Goal: Find specific page/section: Find specific page/section

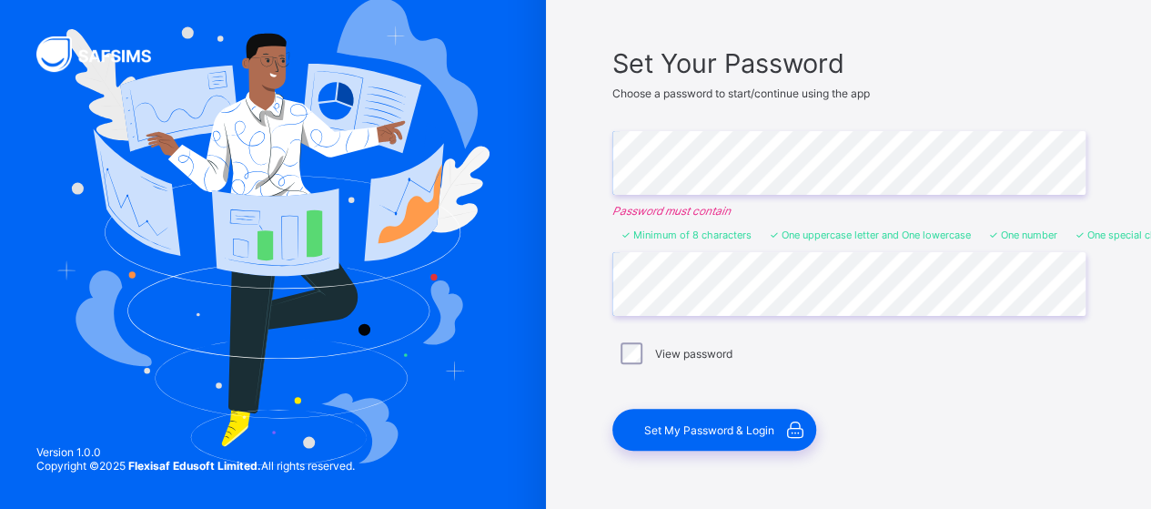
scroll to position [148, 0]
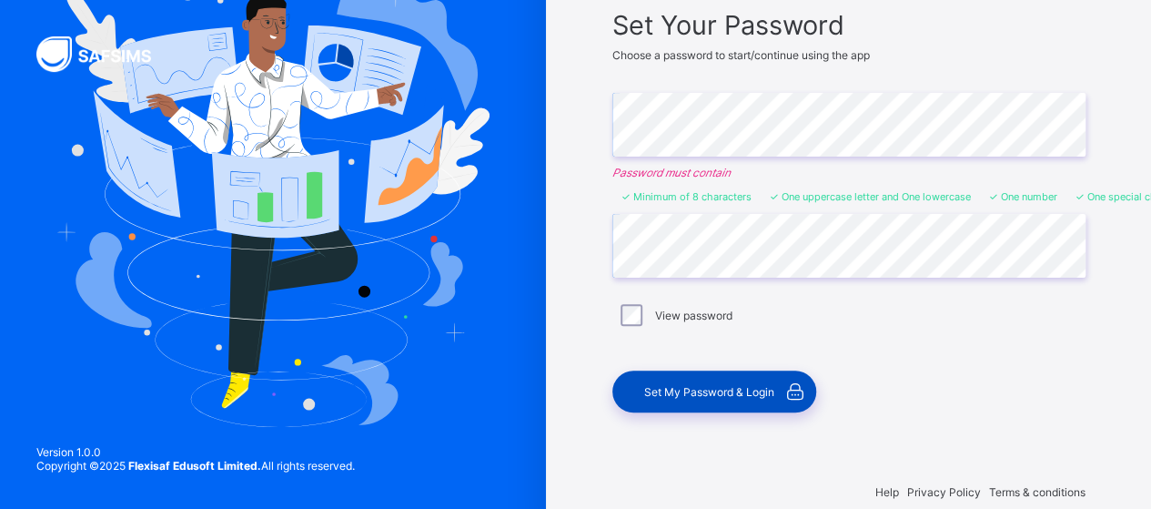
click at [714, 389] on span "Set My Password & Login" at bounding box center [709, 392] width 130 height 14
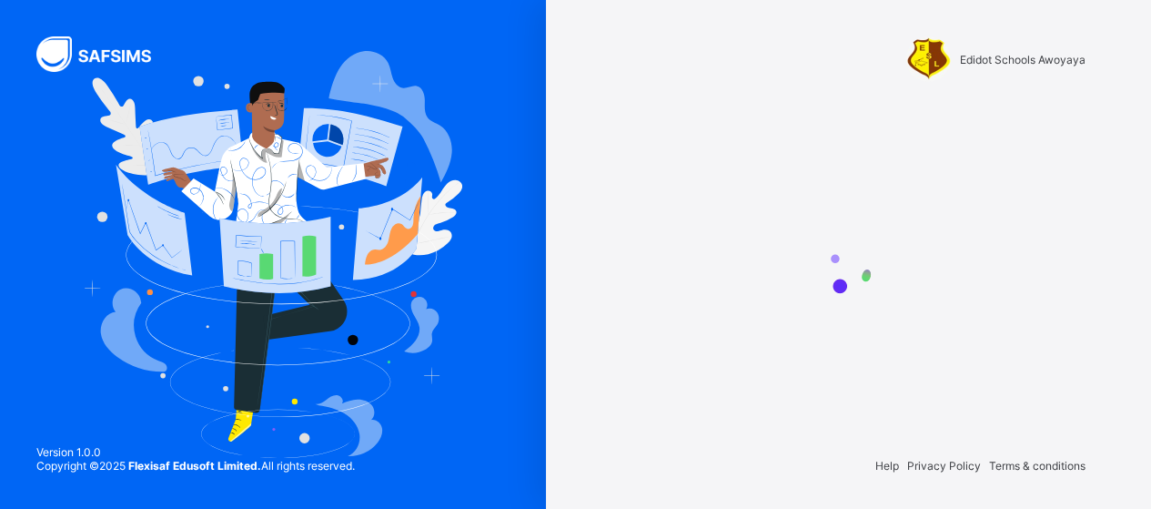
scroll to position [0, 0]
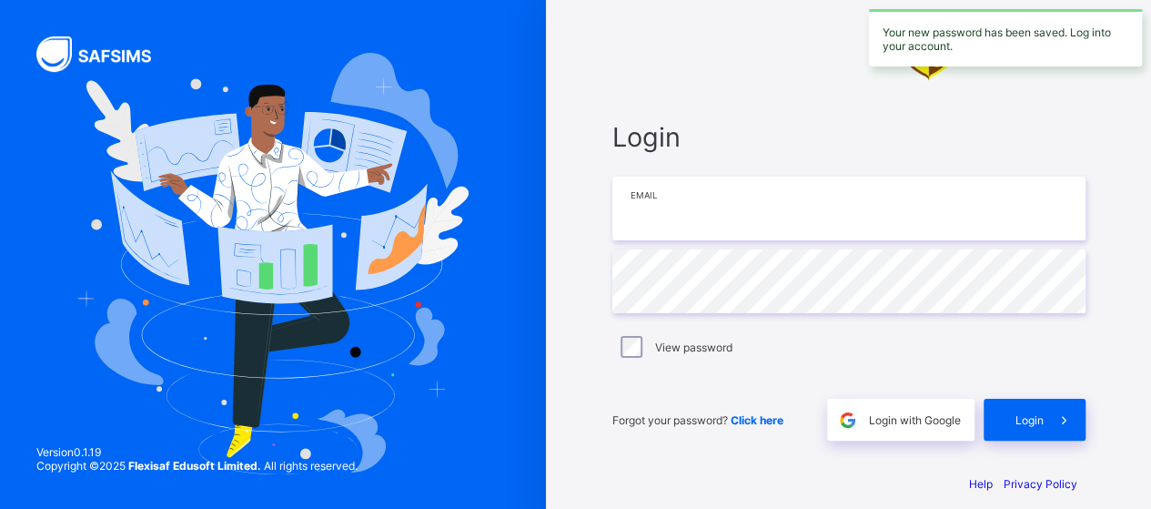
click at [708, 209] on input "email" at bounding box center [849, 209] width 473 height 64
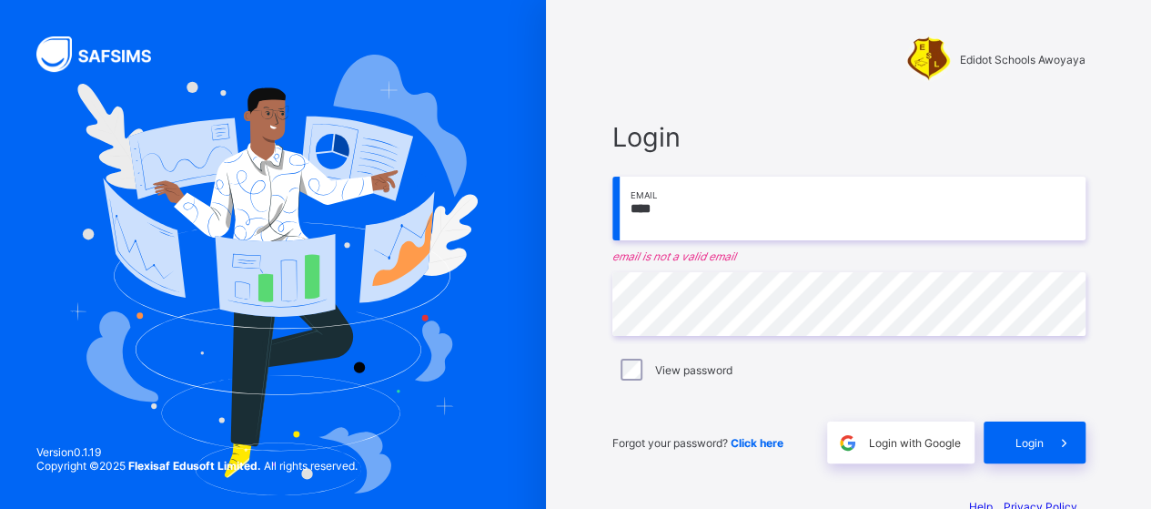
type input "**********"
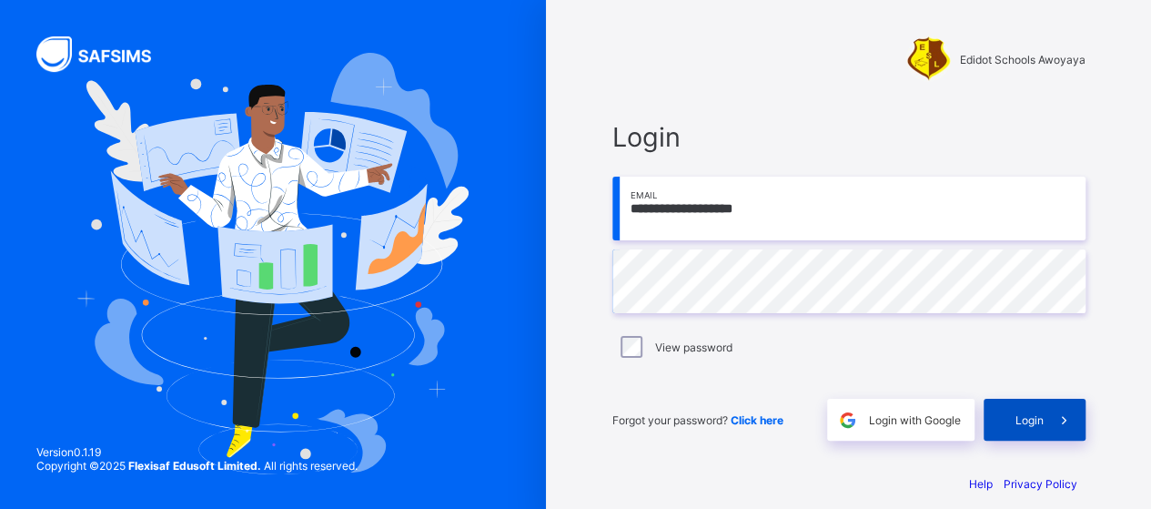
click at [1047, 409] on div "Login" at bounding box center [1035, 420] width 102 height 42
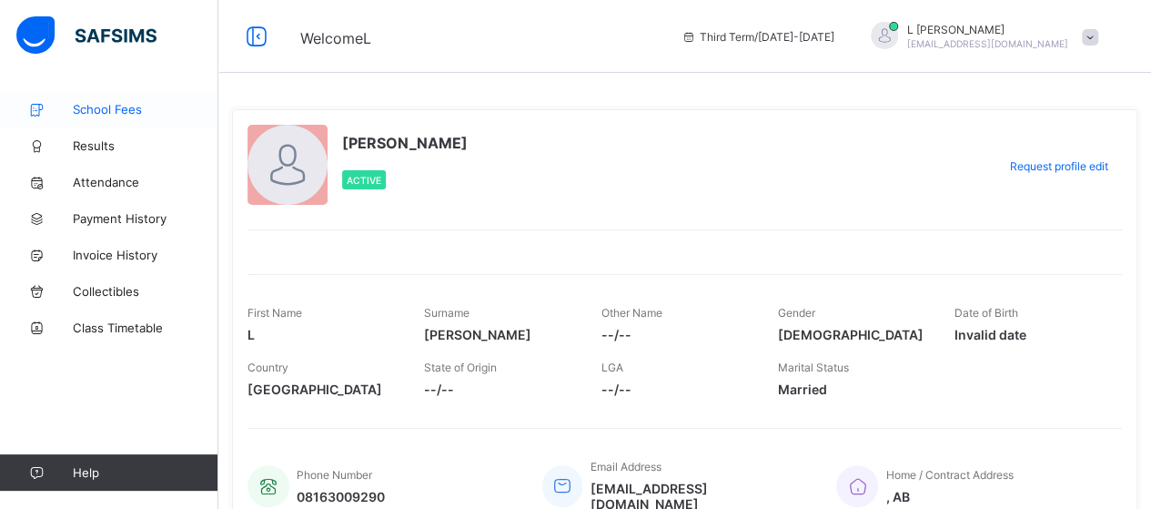
click at [116, 101] on link "School Fees" at bounding box center [109, 109] width 218 height 36
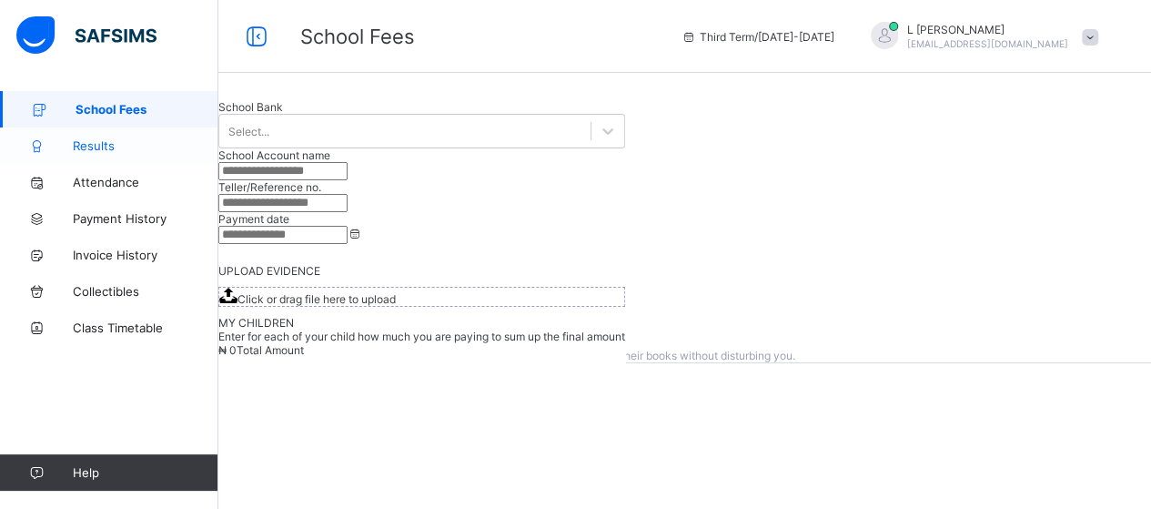
click at [92, 137] on link "Results" at bounding box center [109, 145] width 218 height 36
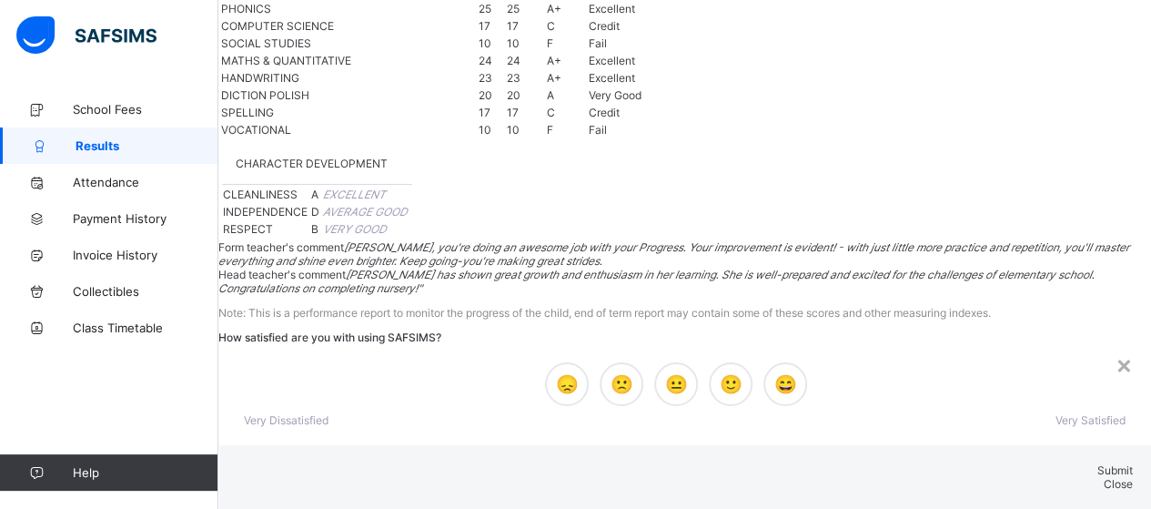
scroll to position [1661, 0]
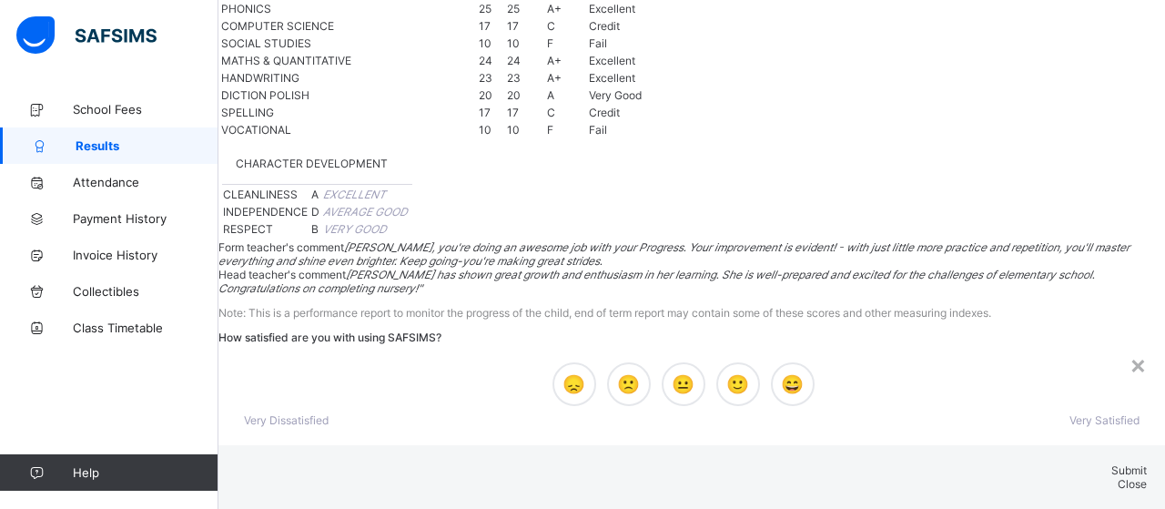
click at [1118, 477] on span "Close" at bounding box center [1132, 484] width 29 height 14
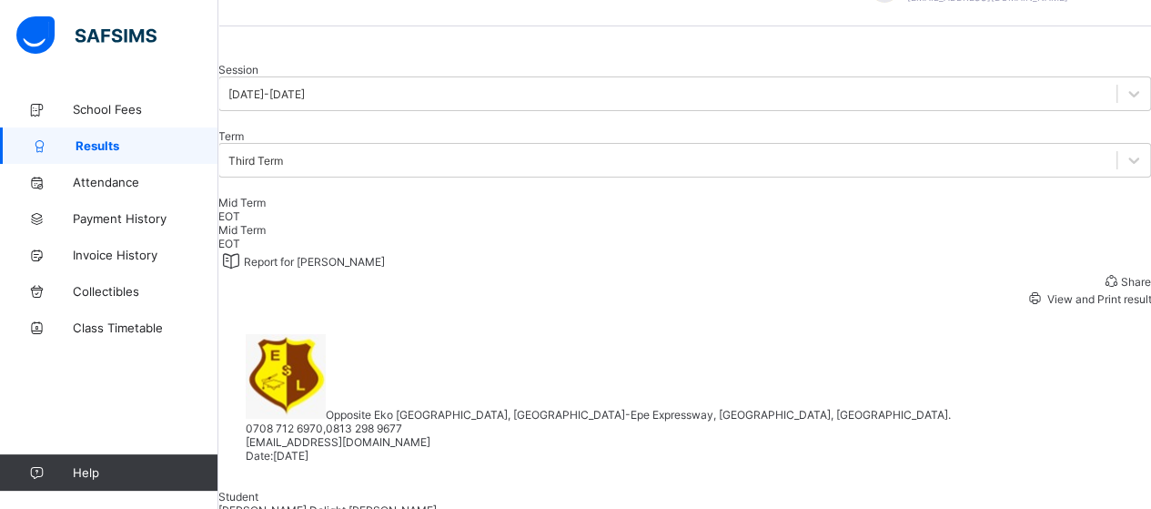
scroll to position [23, 0]
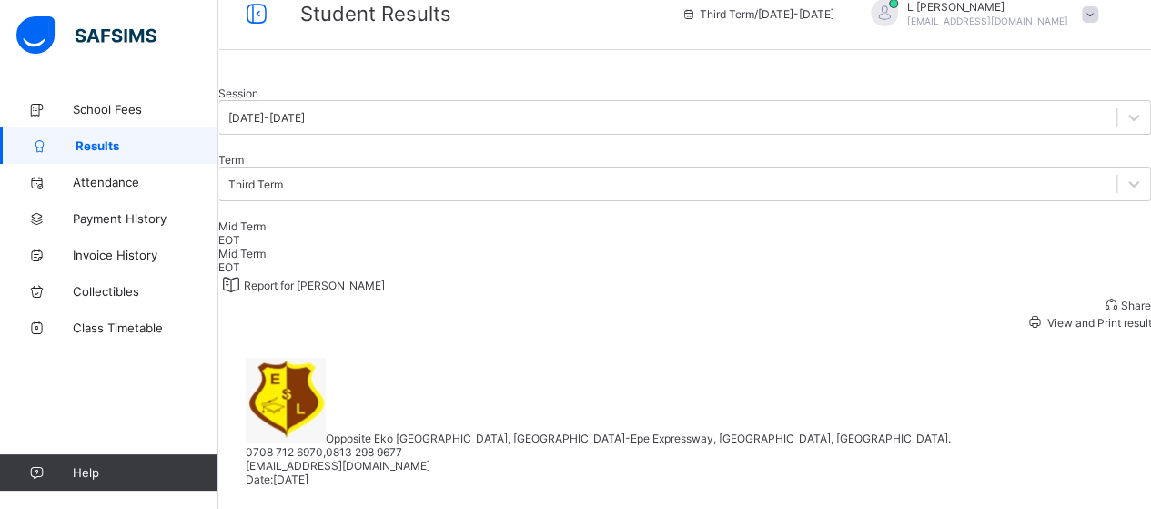
click at [337, 247] on div "EOT" at bounding box center [684, 240] width 933 height 14
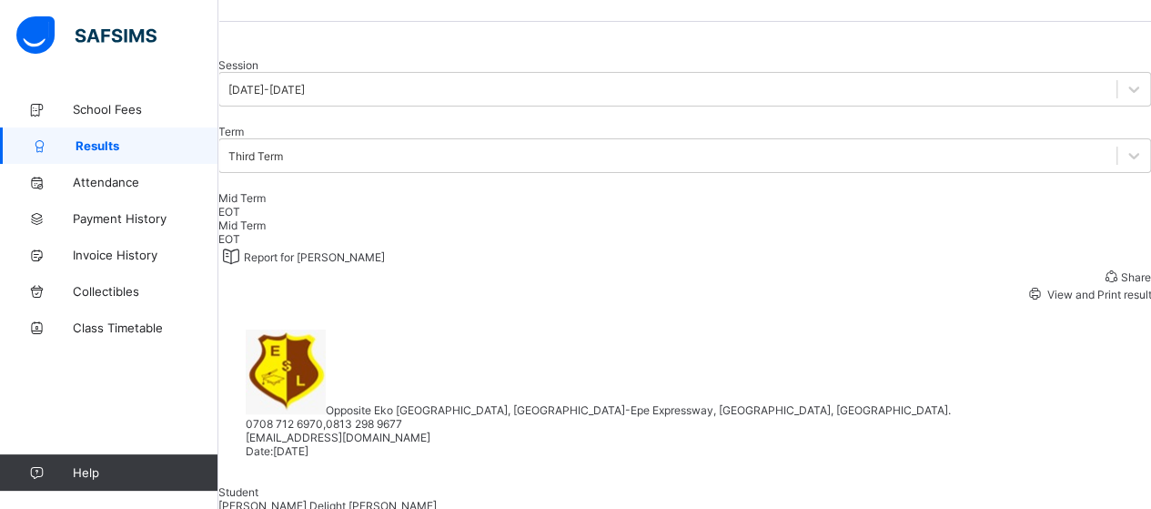
scroll to position [0, 0]
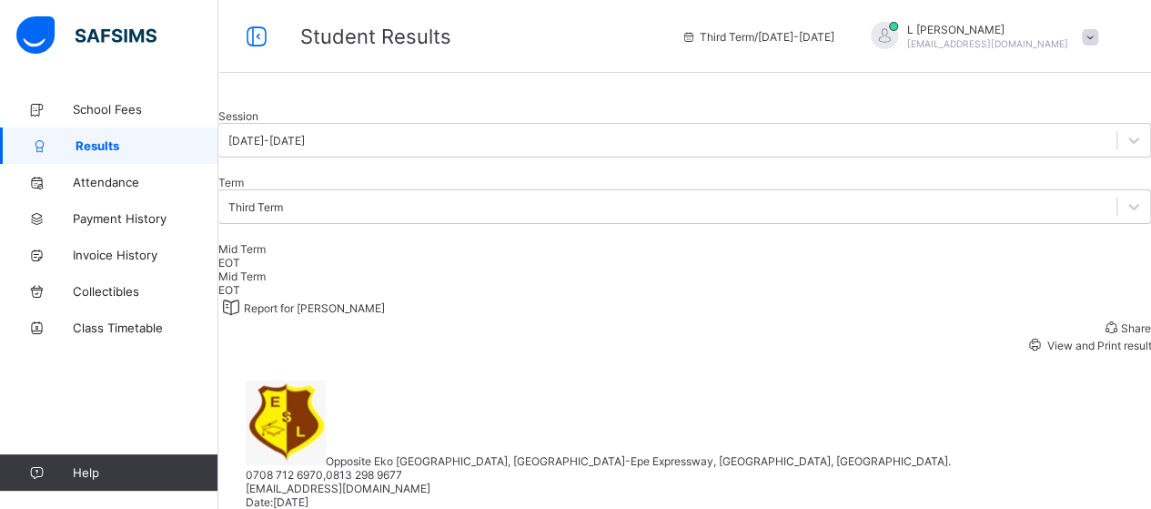
click at [567, 109] on div at bounding box center [684, 109] width 933 height 0
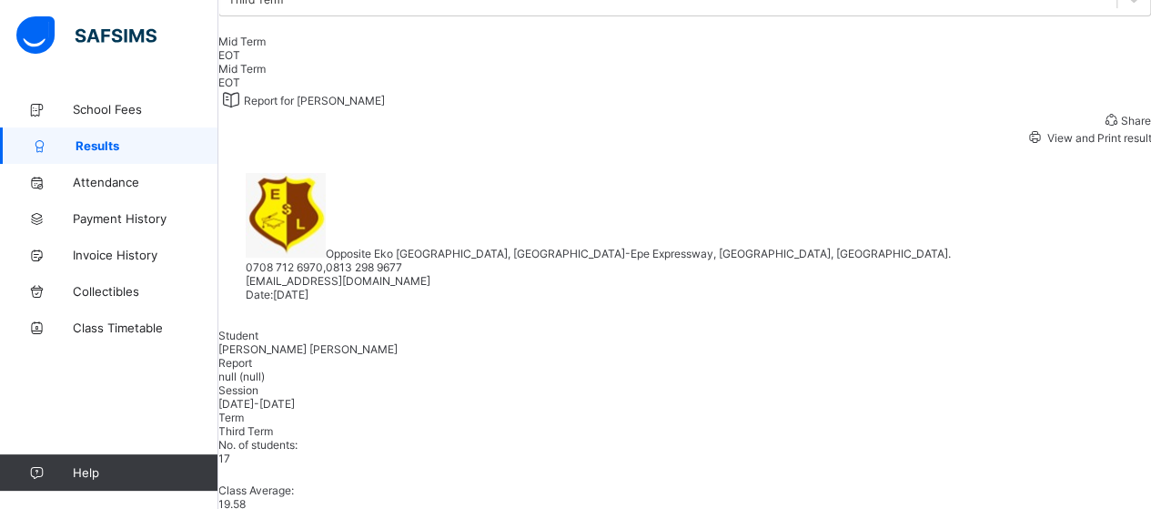
scroll to position [109, 0]
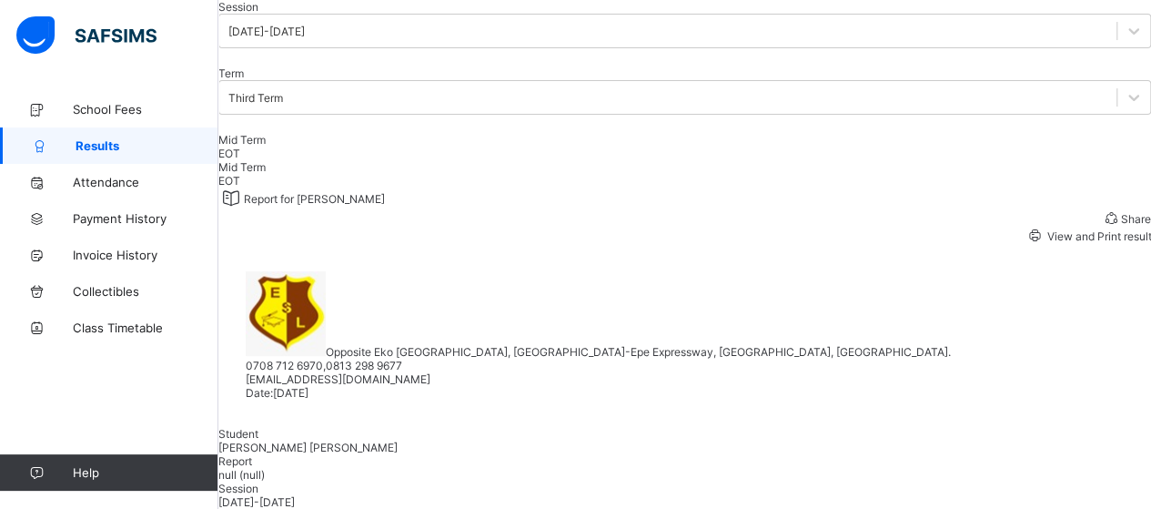
click at [333, 160] on div "EOT" at bounding box center [684, 154] width 933 height 14
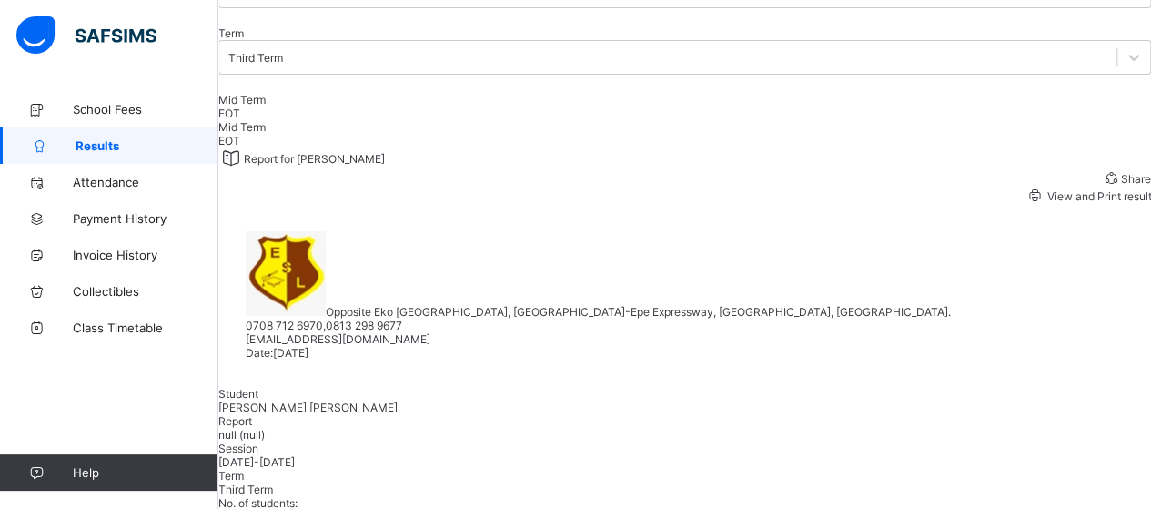
scroll to position [0, 0]
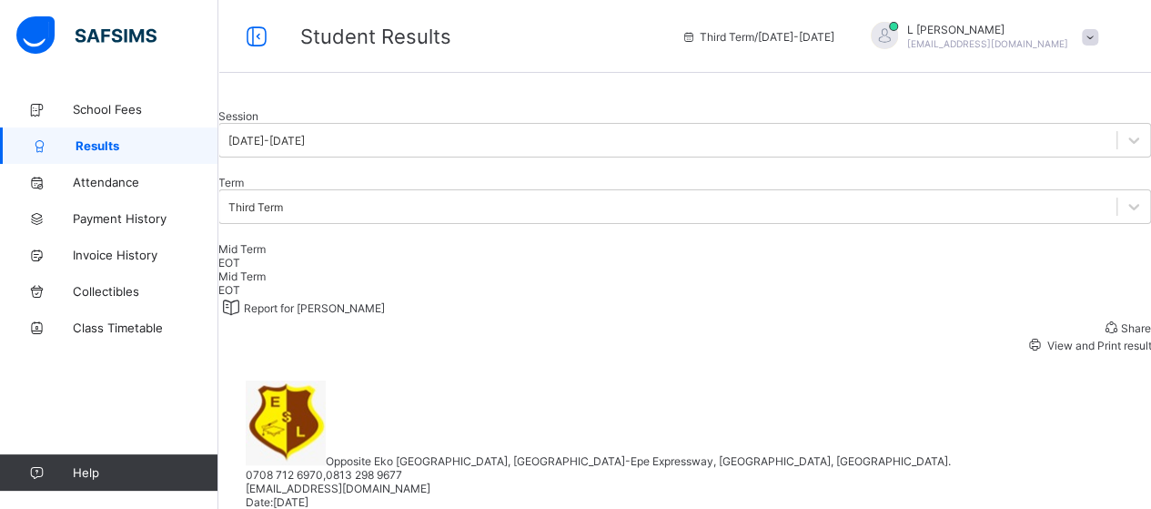
click at [1099, 32] on span at bounding box center [1090, 37] width 16 height 16
